Goal: Navigation & Orientation: Understand site structure

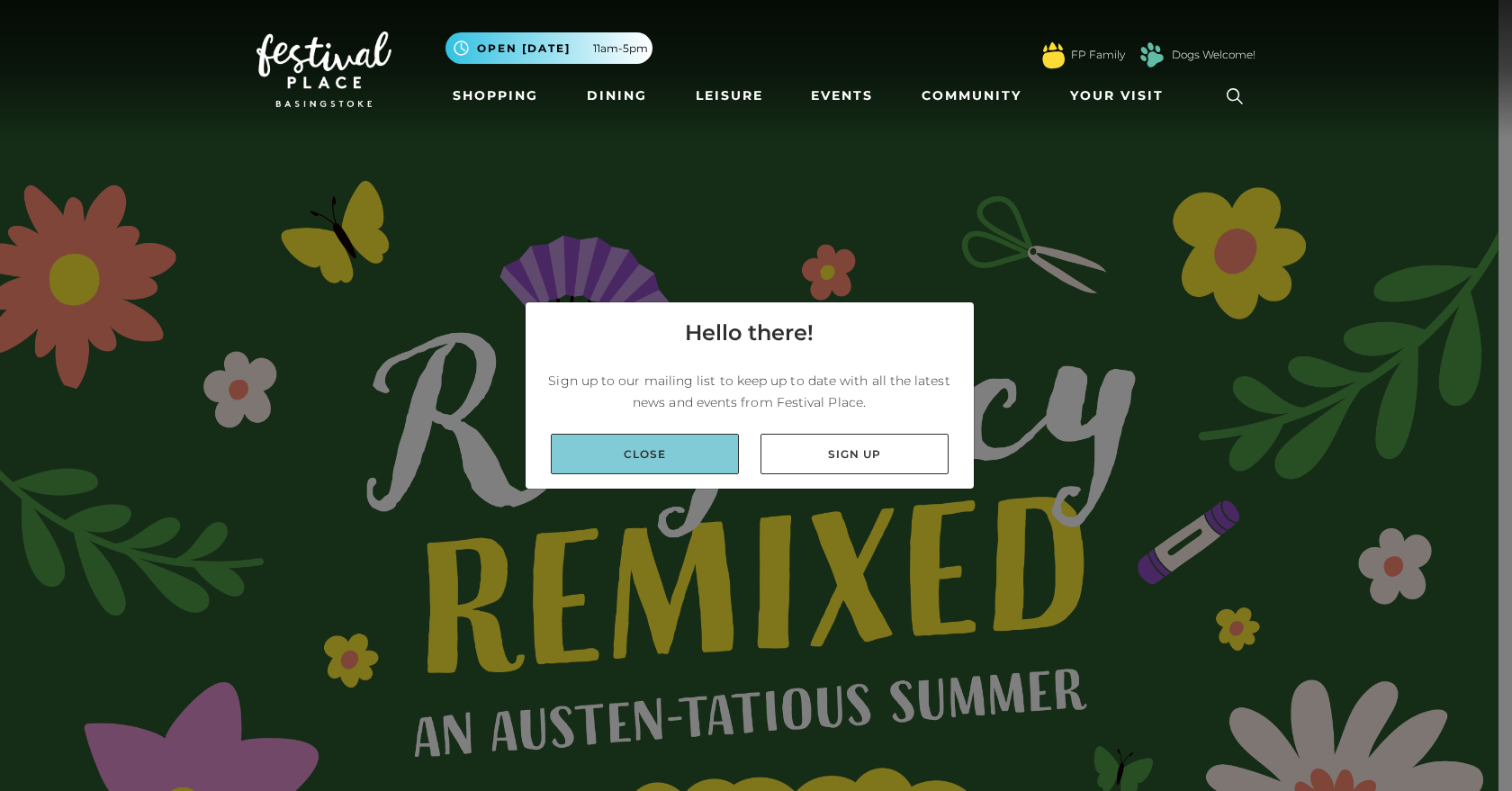
click at [634, 473] on link "Close" at bounding box center [645, 454] width 188 height 40
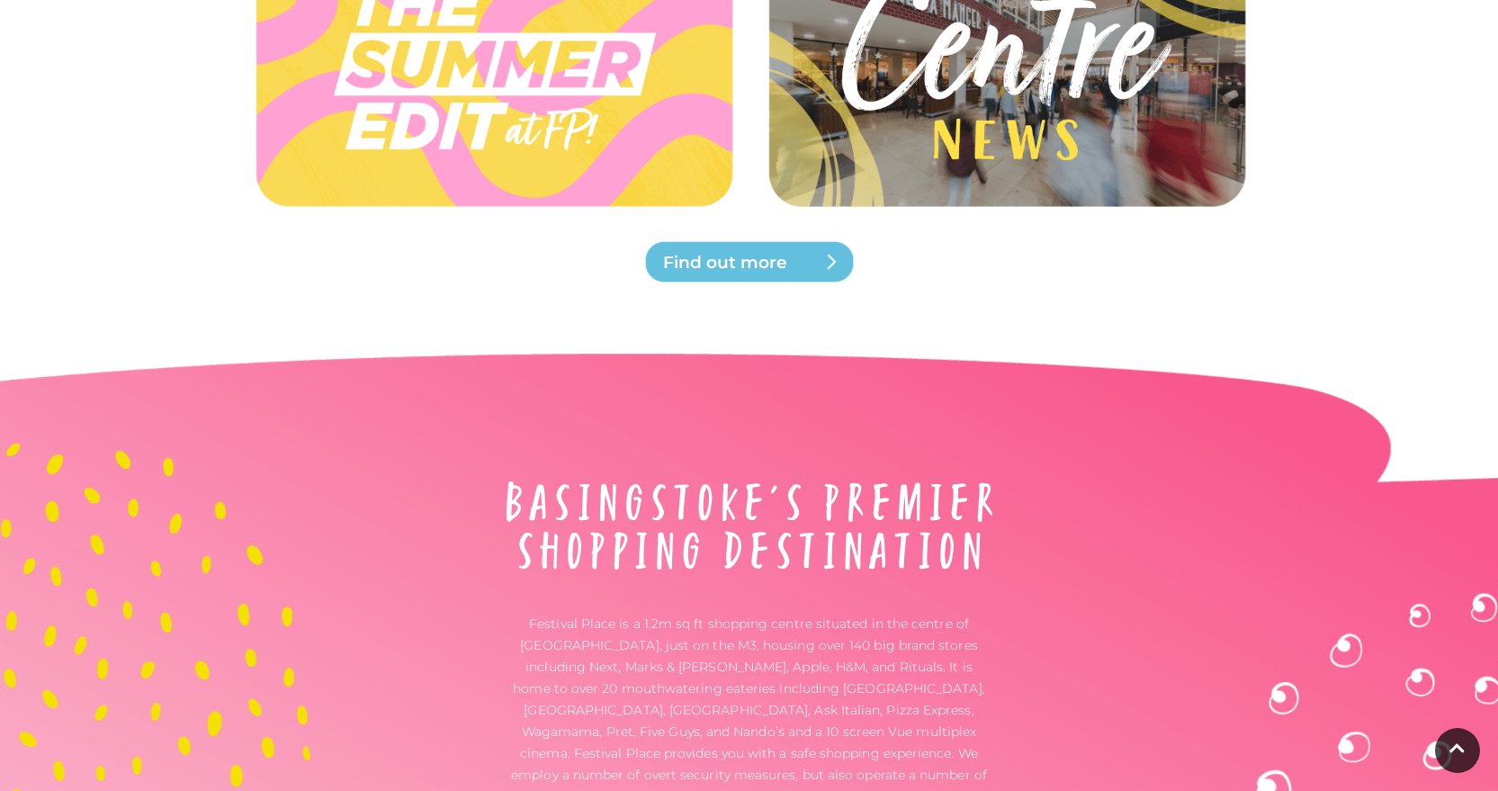
scroll to position [5260, 0]
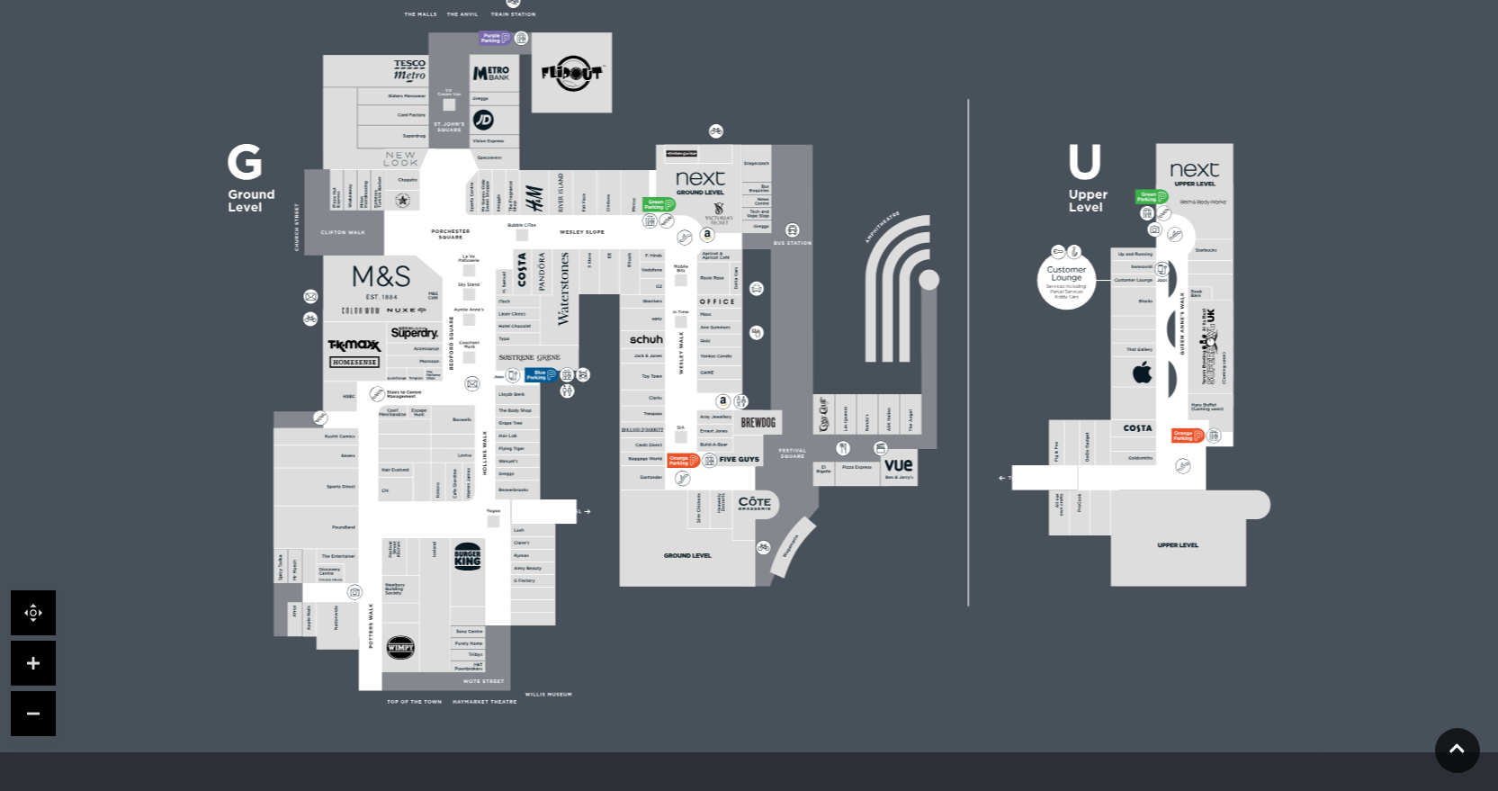
scroll to position [499, 0]
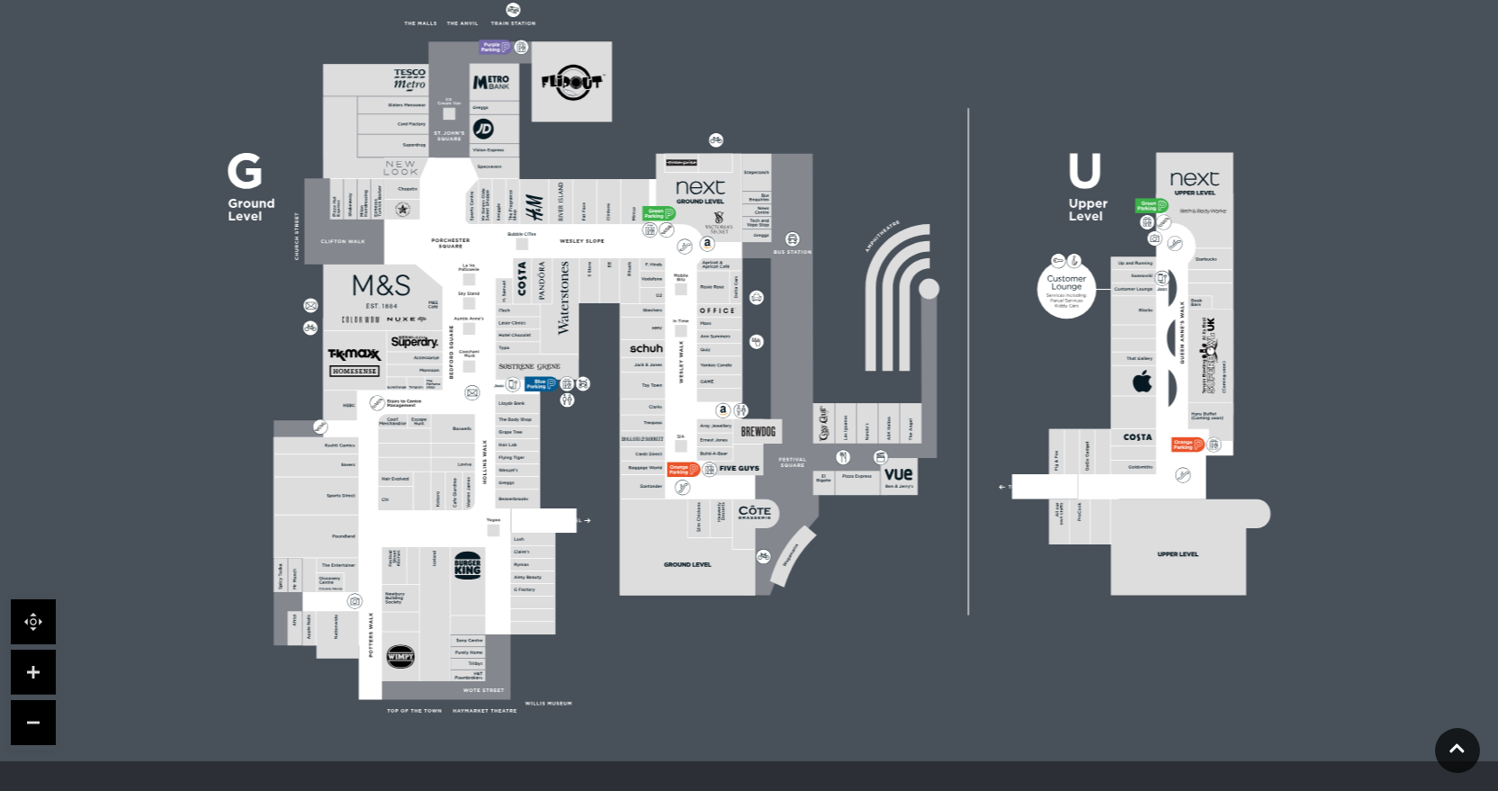
click at [203, 416] on rect at bounding box center [748, 356] width 1147 height 810
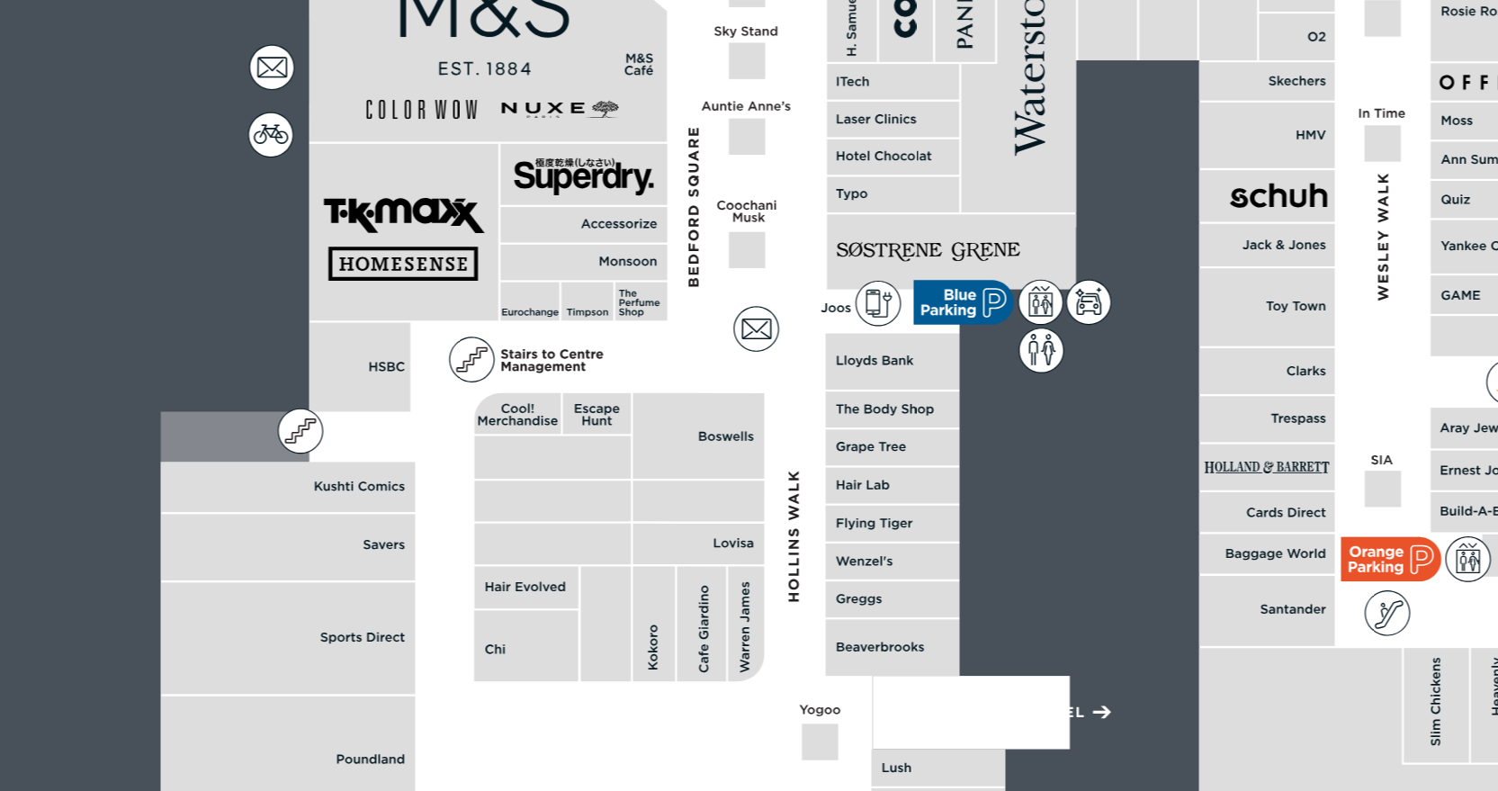
drag, startPoint x: 477, startPoint y: 411, endPoint x: 452, endPoint y: 367, distance: 50.8
click at [452, 367] on polygon at bounding box center [519, 416] width 490 height 568
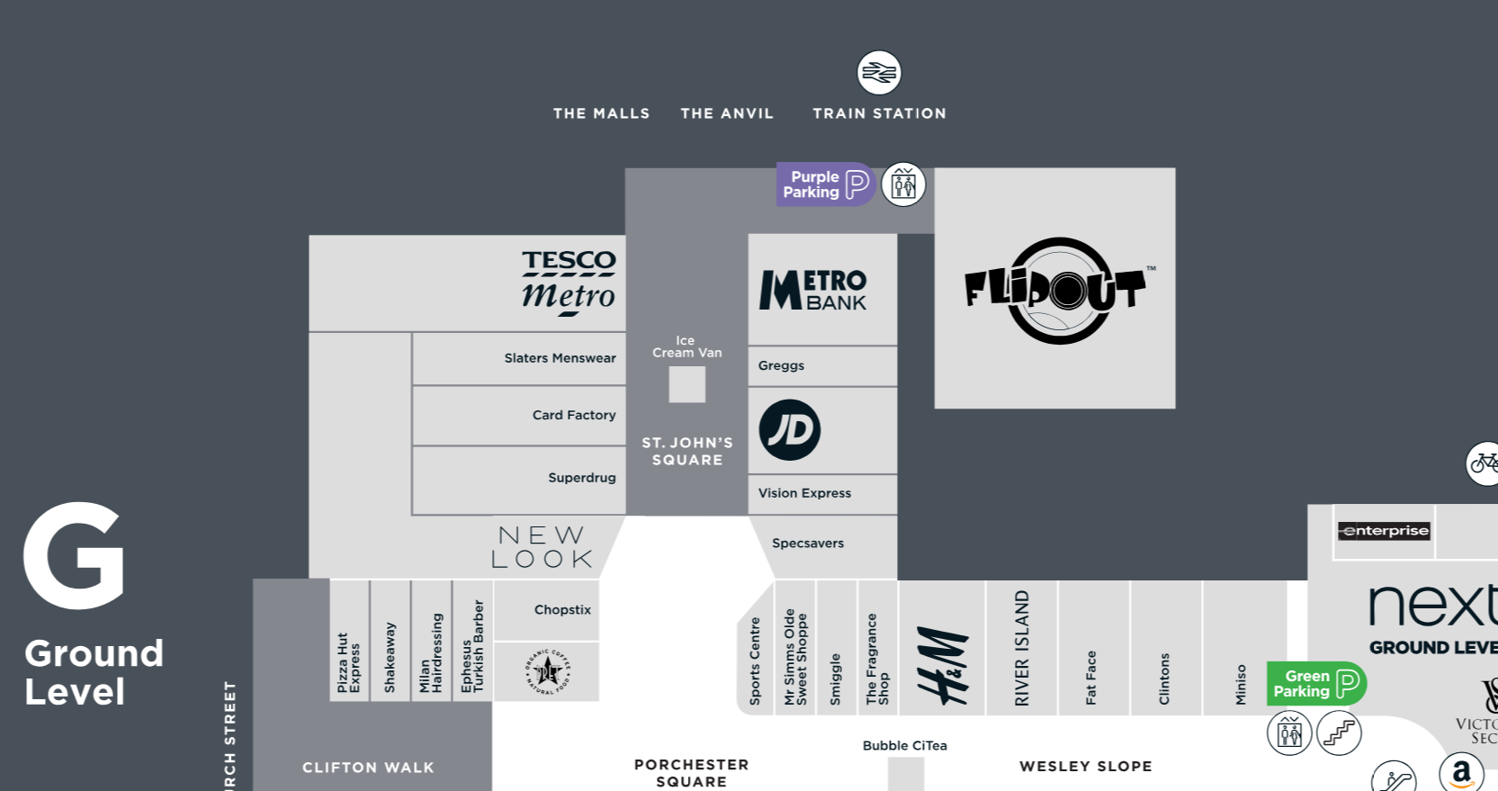
scroll to position [463, 0]
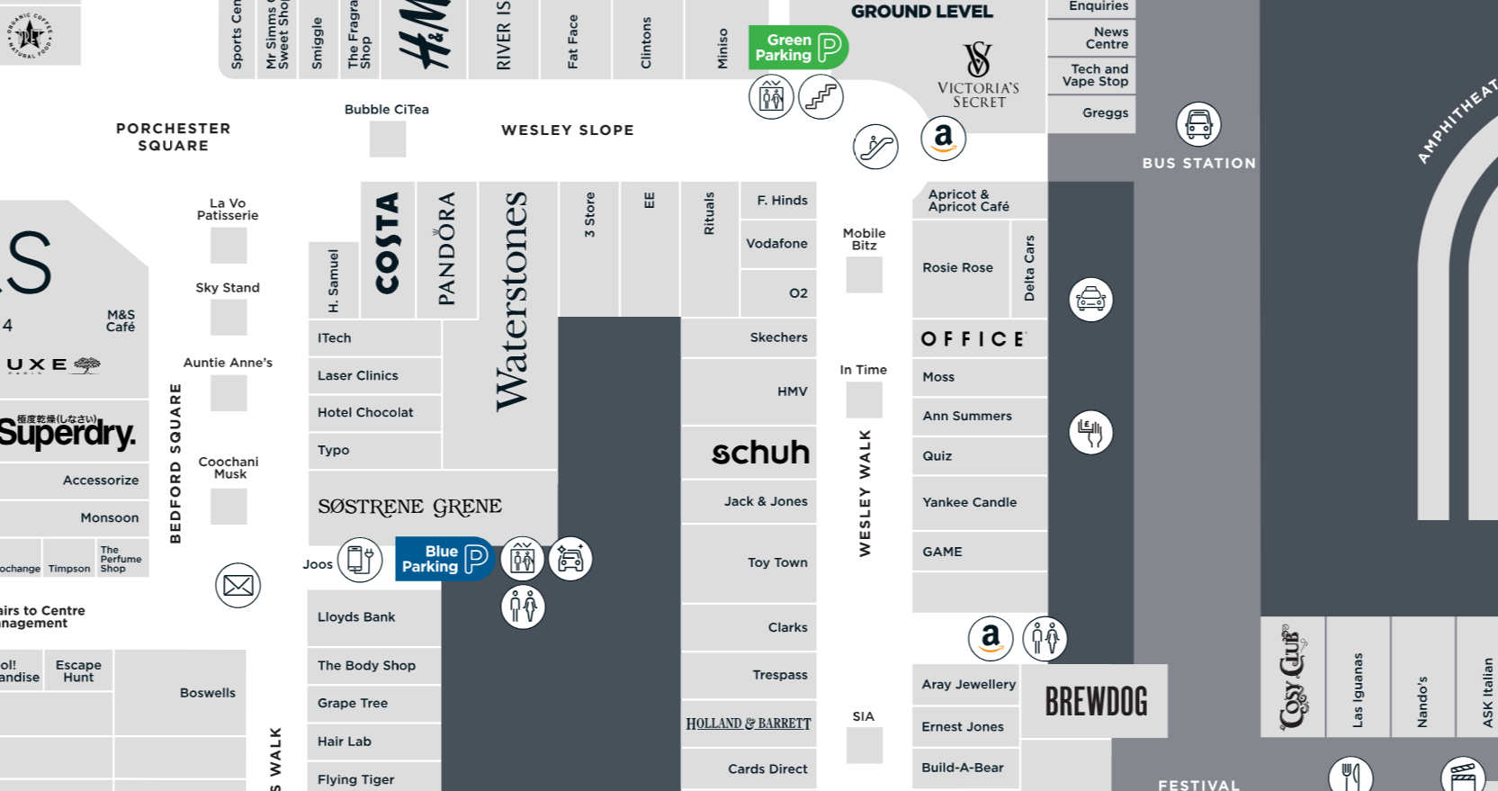
click at [674, 428] on polygon at bounding box center [519, 451] width 490 height 568
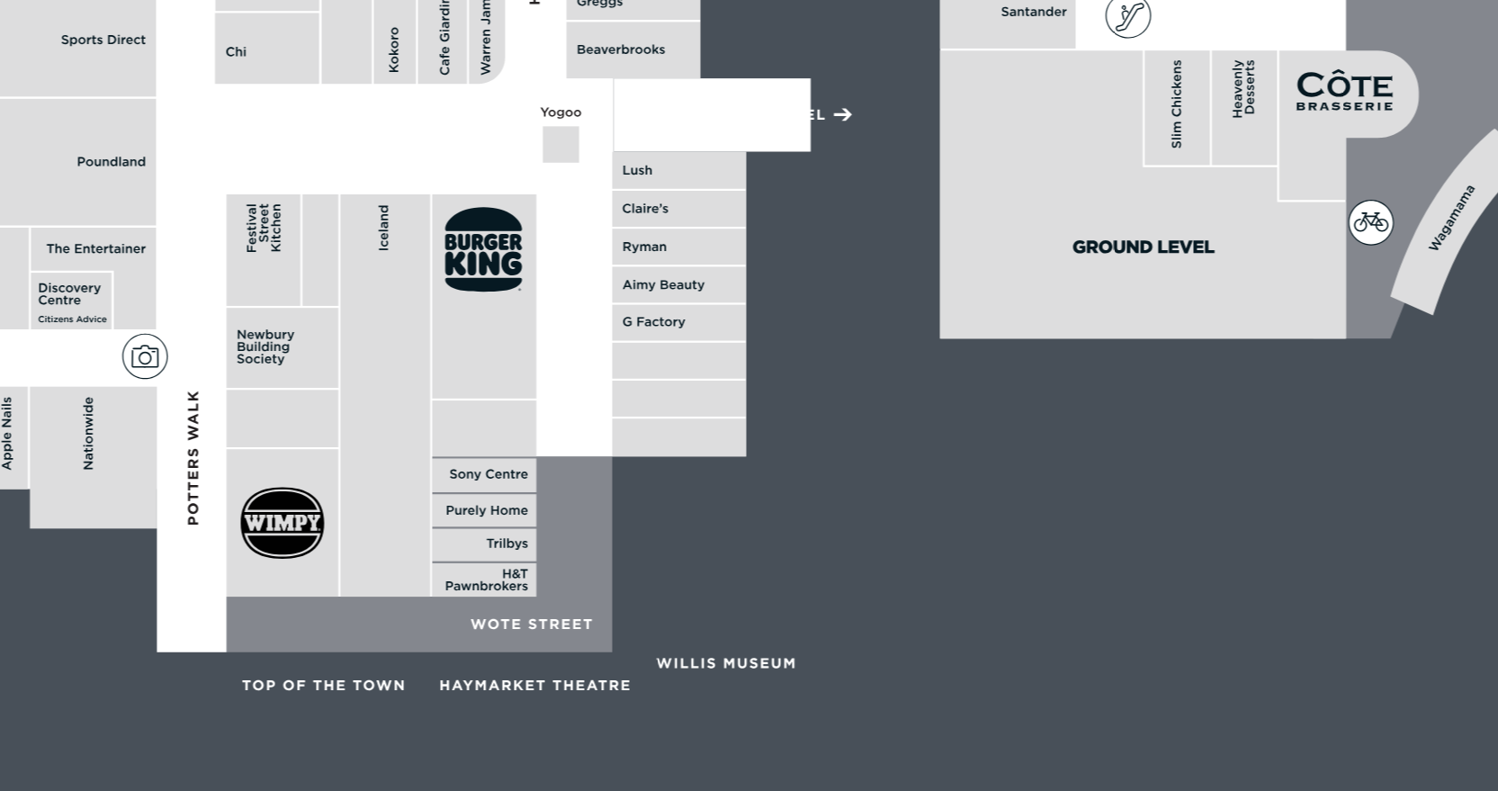
click at [475, 661] on rect at bounding box center [468, 660] width 35 height 19
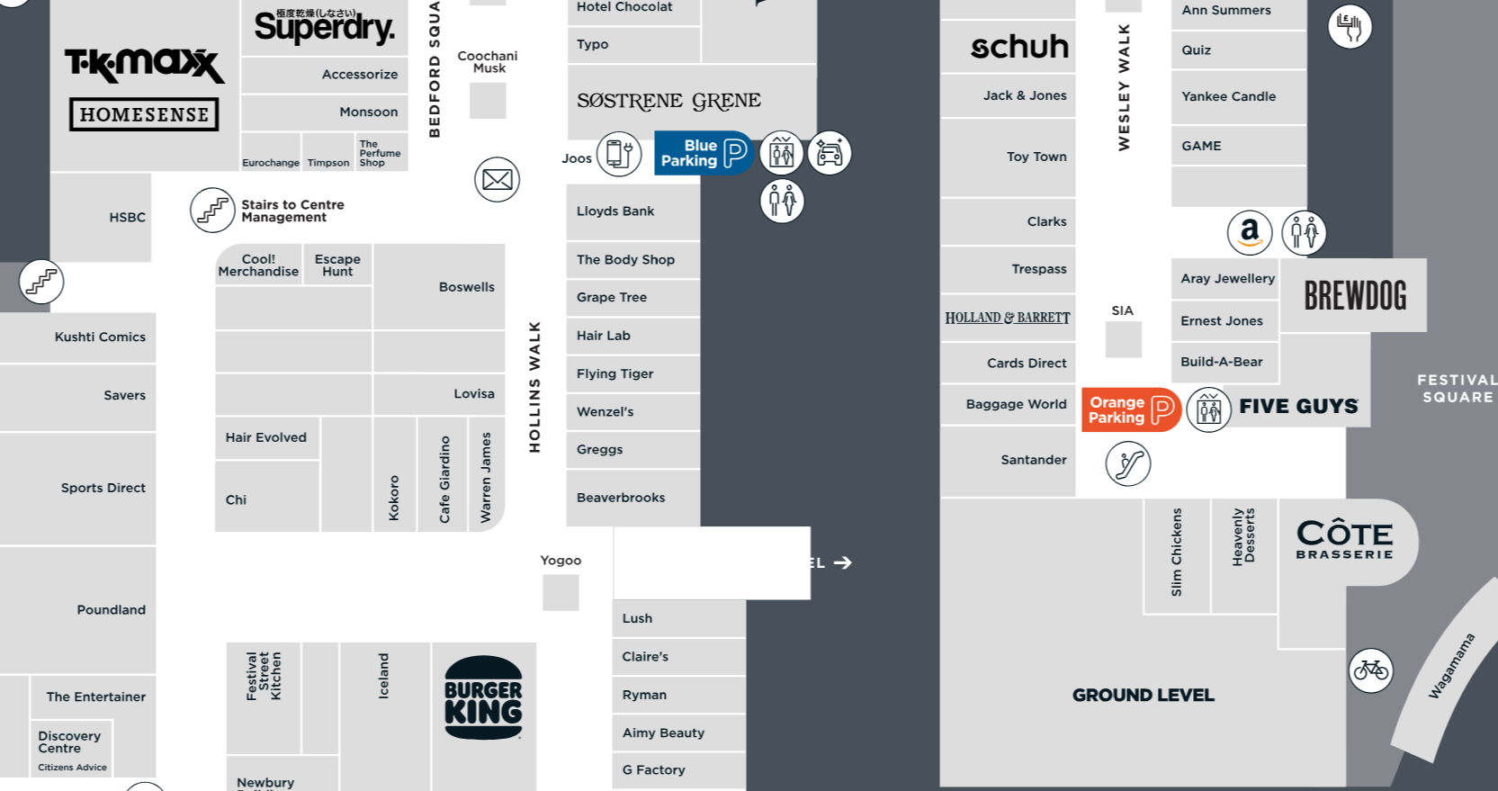
drag, startPoint x: 487, startPoint y: 519, endPoint x: 482, endPoint y: 475, distance: 44.3
click at [482, 475] on polygon at bounding box center [519, 451] width 490 height 568
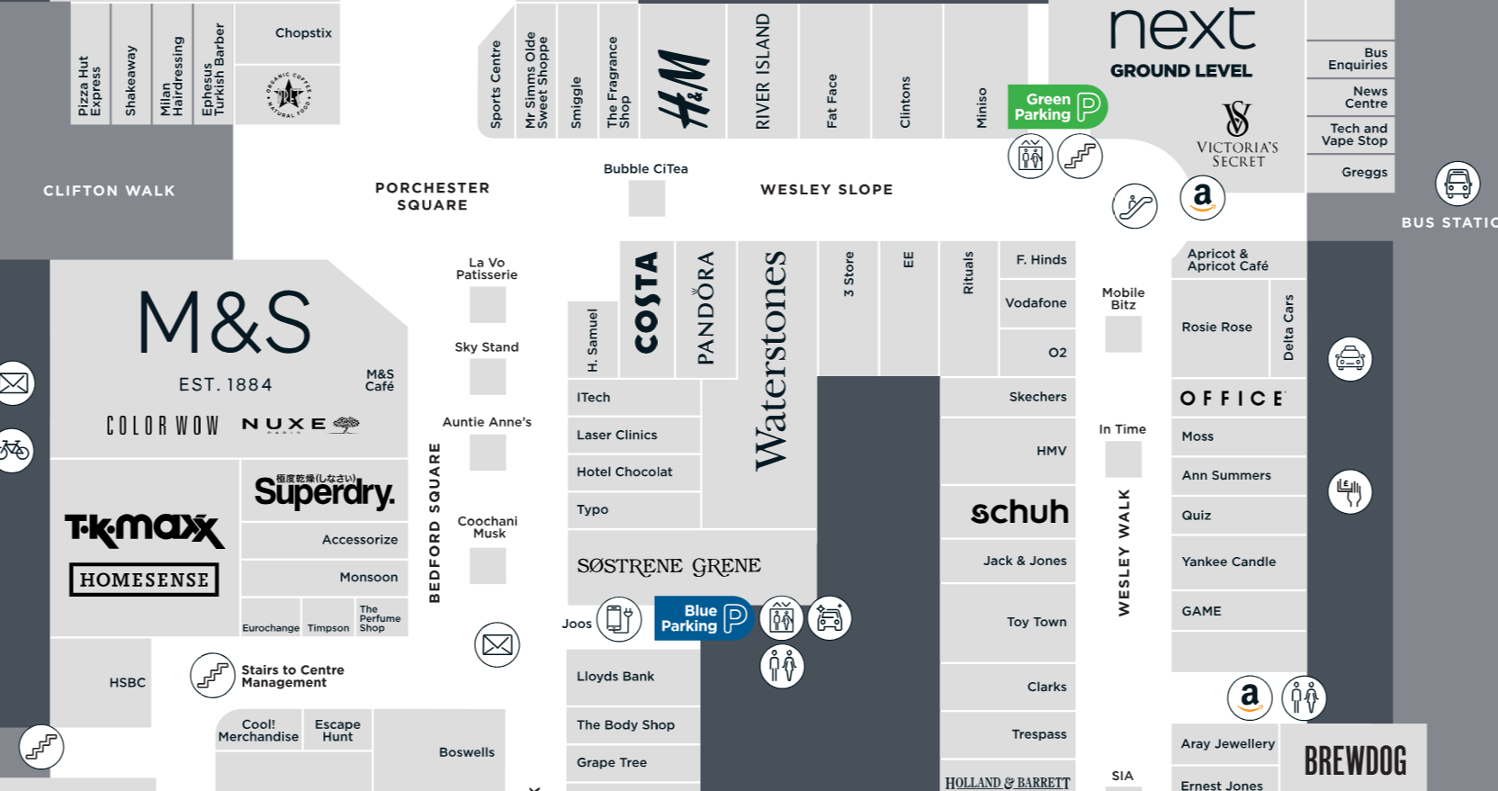
click at [489, 292] on polygon at bounding box center [519, 451] width 490 height 568
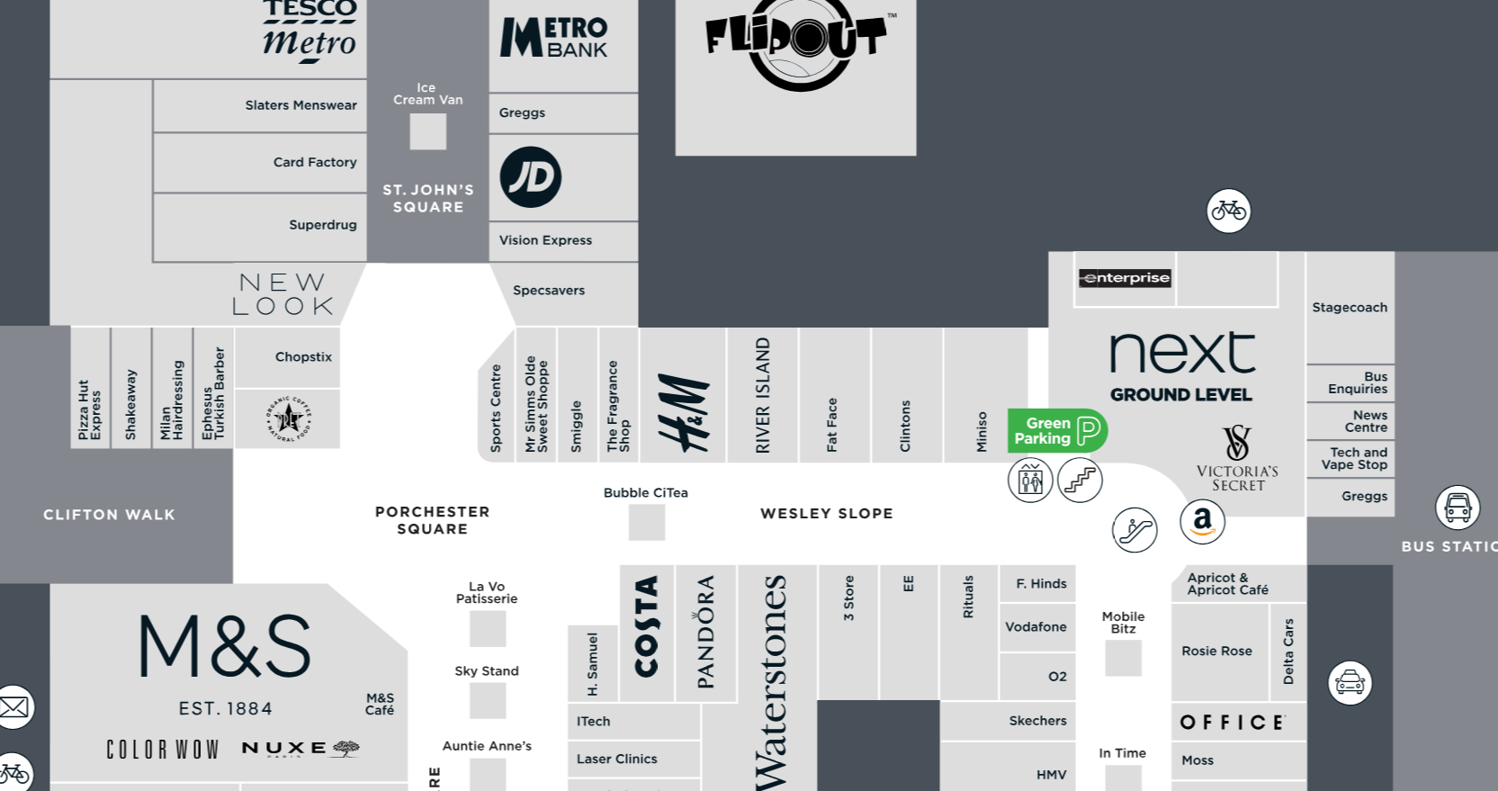
click at [451, 208] on polygon at bounding box center [519, 451] width 490 height 568
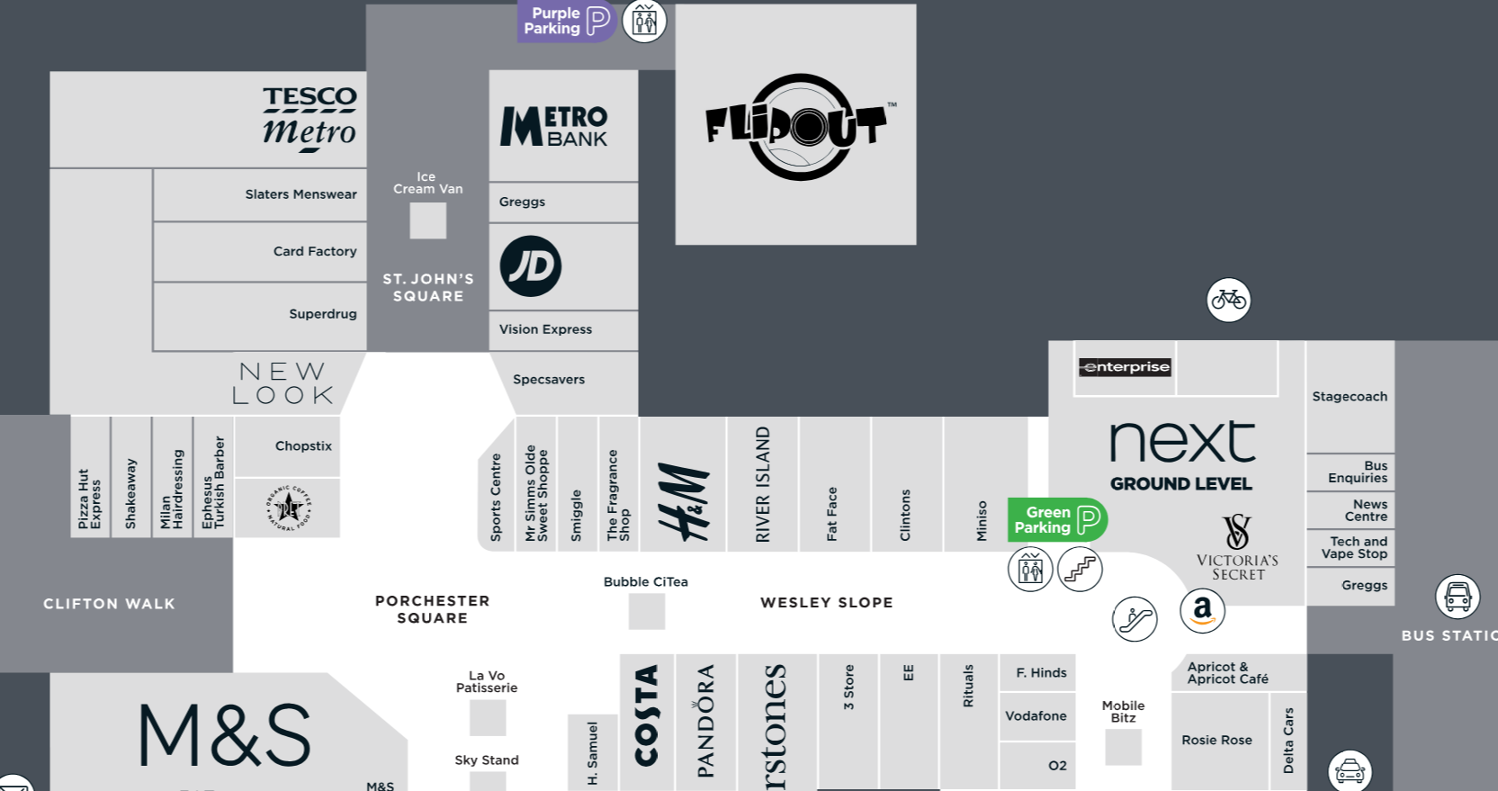
click at [448, 219] on polygon at bounding box center [519, 451] width 490 height 568
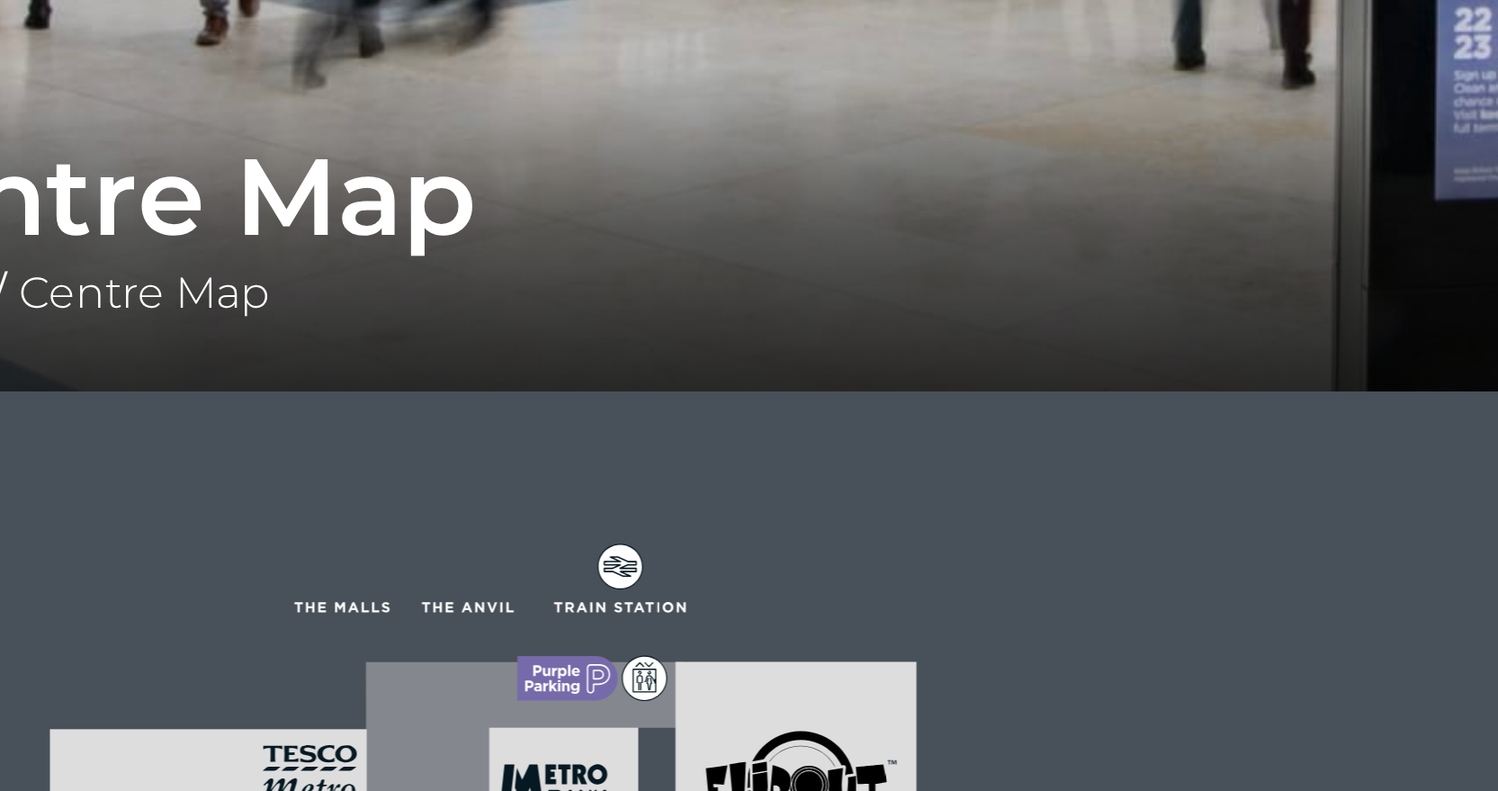
scroll to position [319, 0]
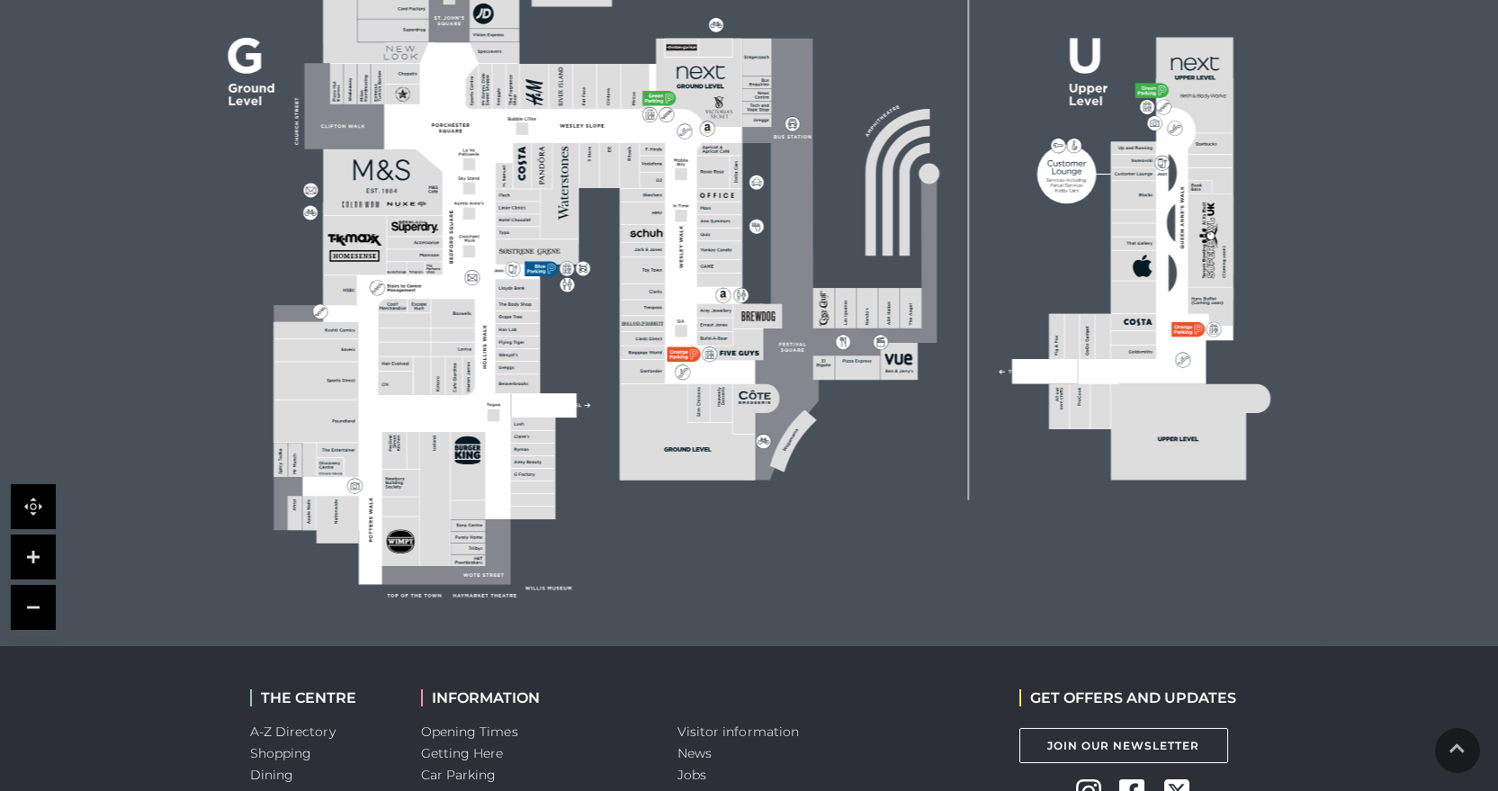
scroll to position [861, 0]
